Goal: Register for event/course

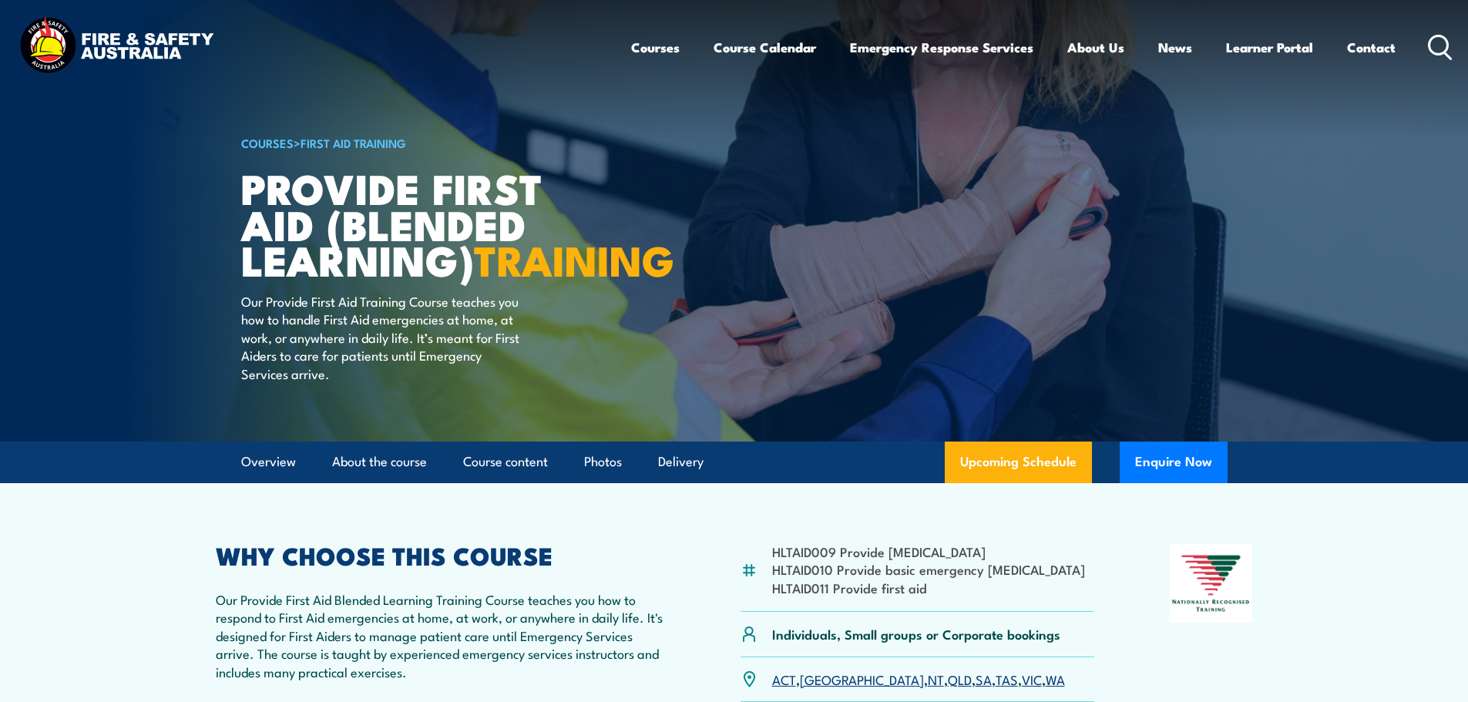
click at [273, 136] on link "COURSES" at bounding box center [267, 142] width 52 height 17
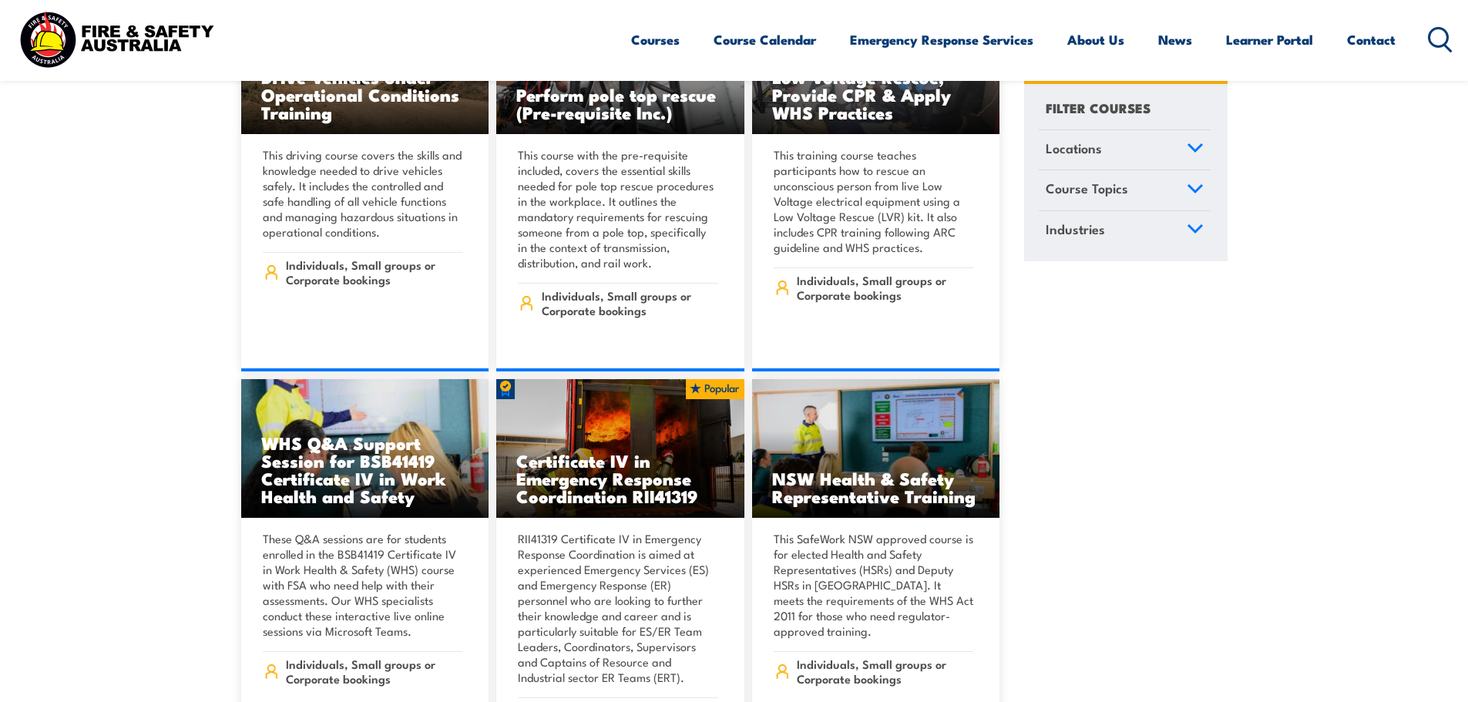
scroll to position [2927, 0]
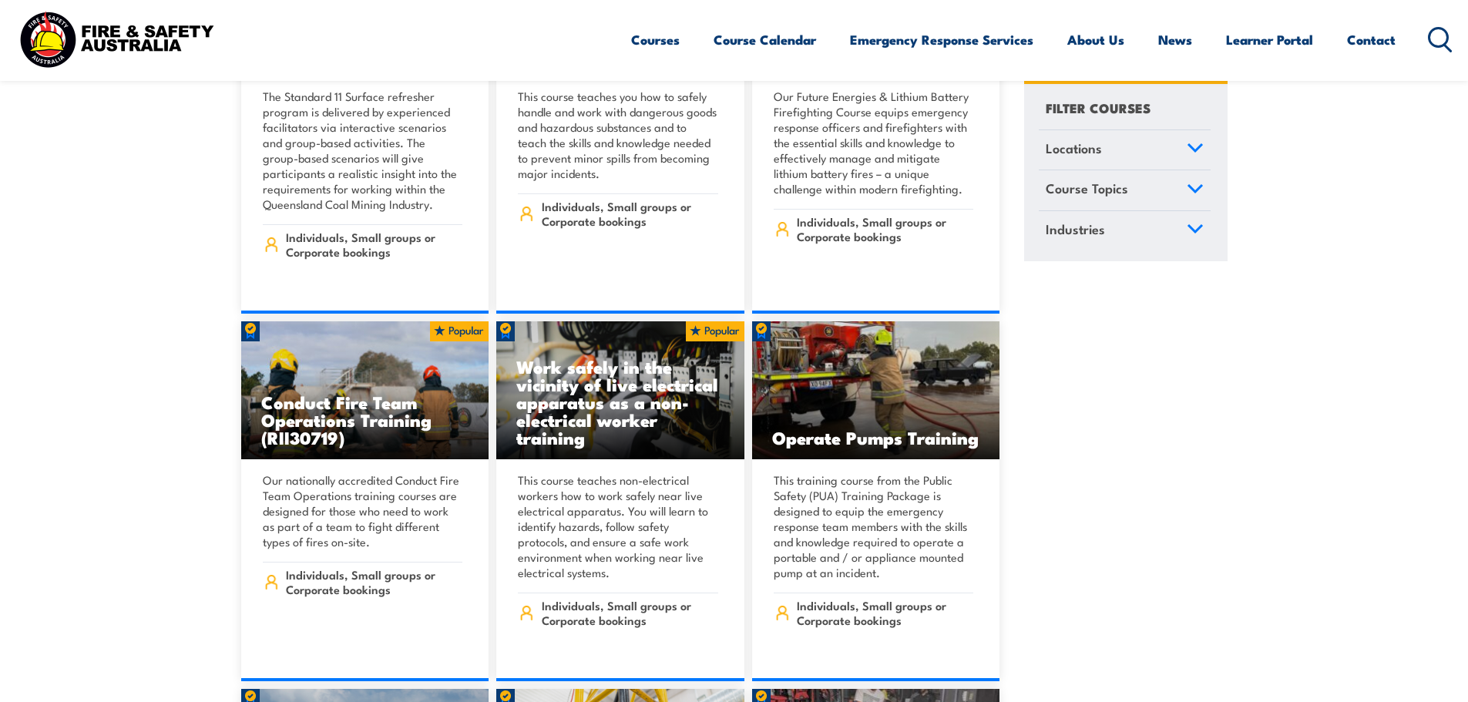
click at [1428, 30] on icon at bounding box center [1440, 39] width 25 height 25
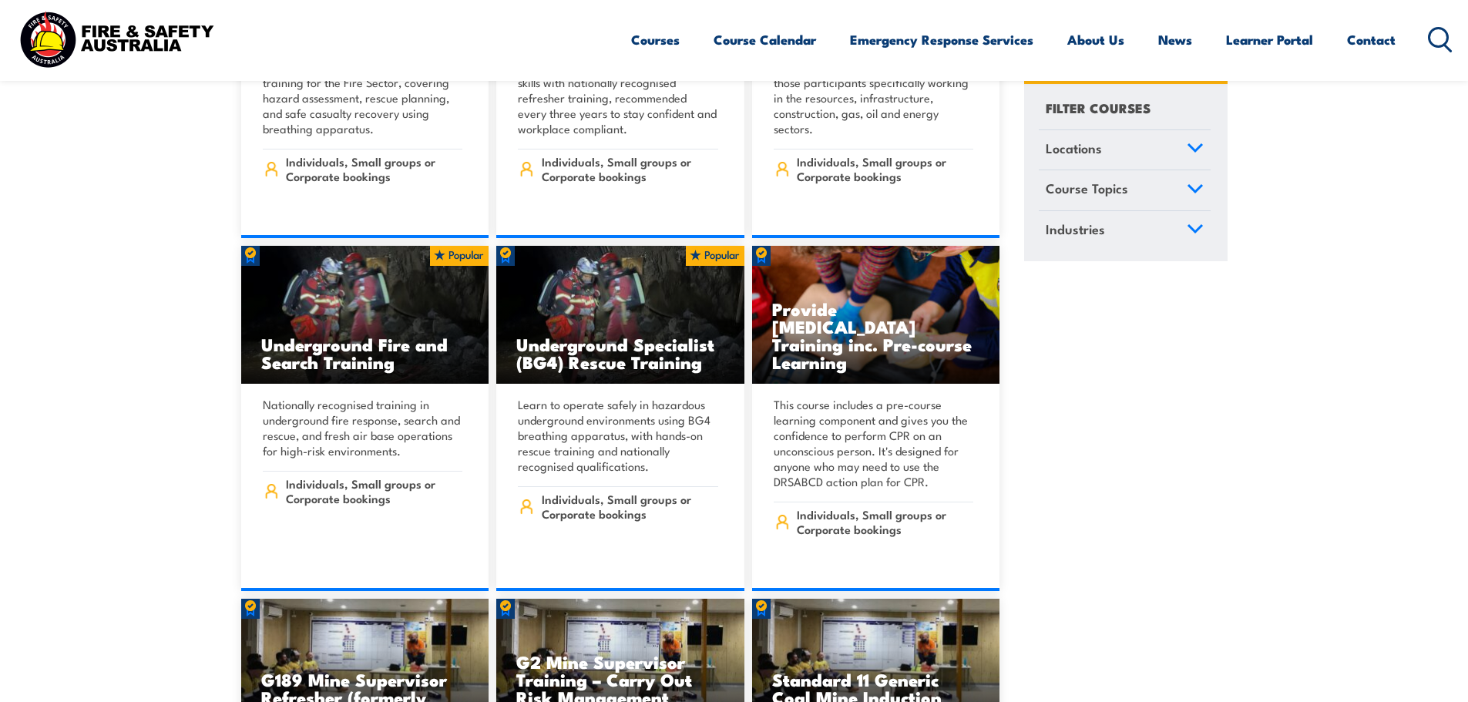
scroll to position [1156, 0]
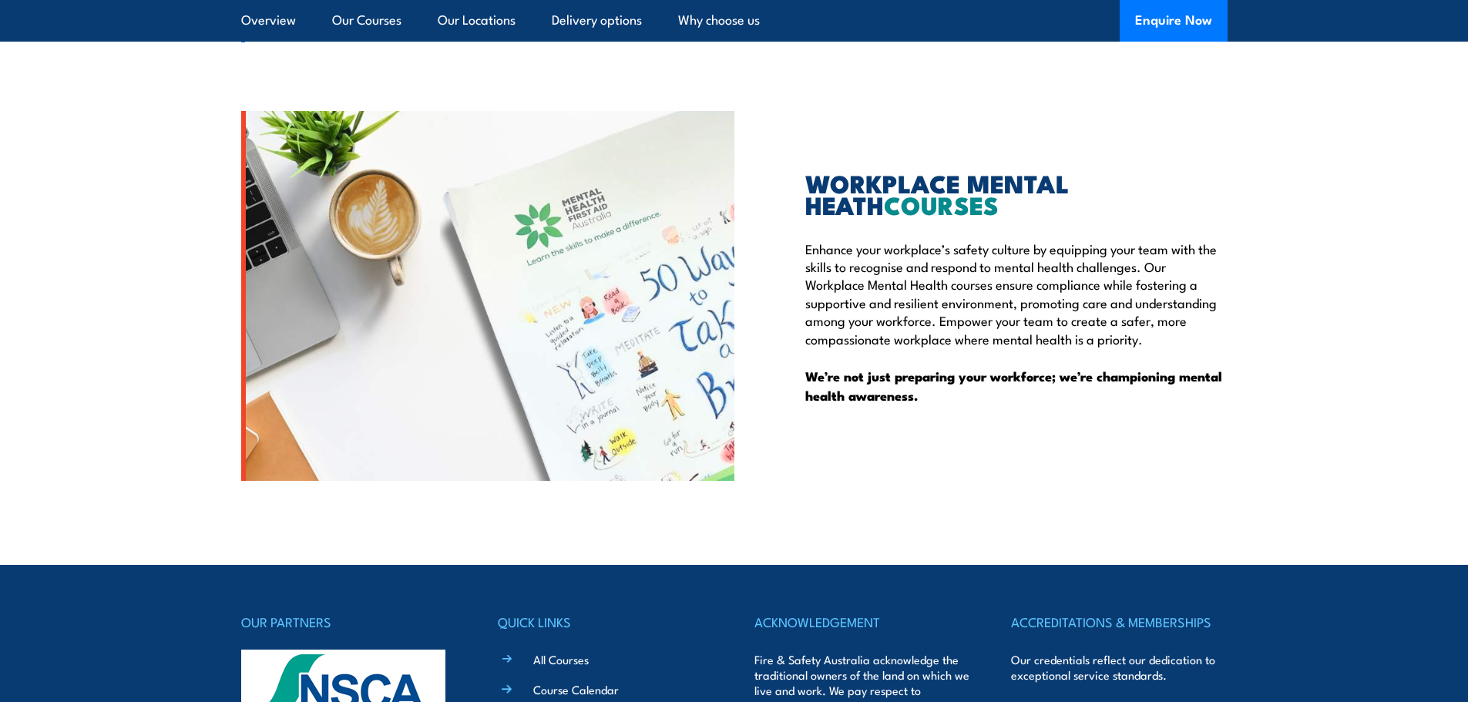
scroll to position [4682, 0]
